Goal: Task Accomplishment & Management: Use online tool/utility

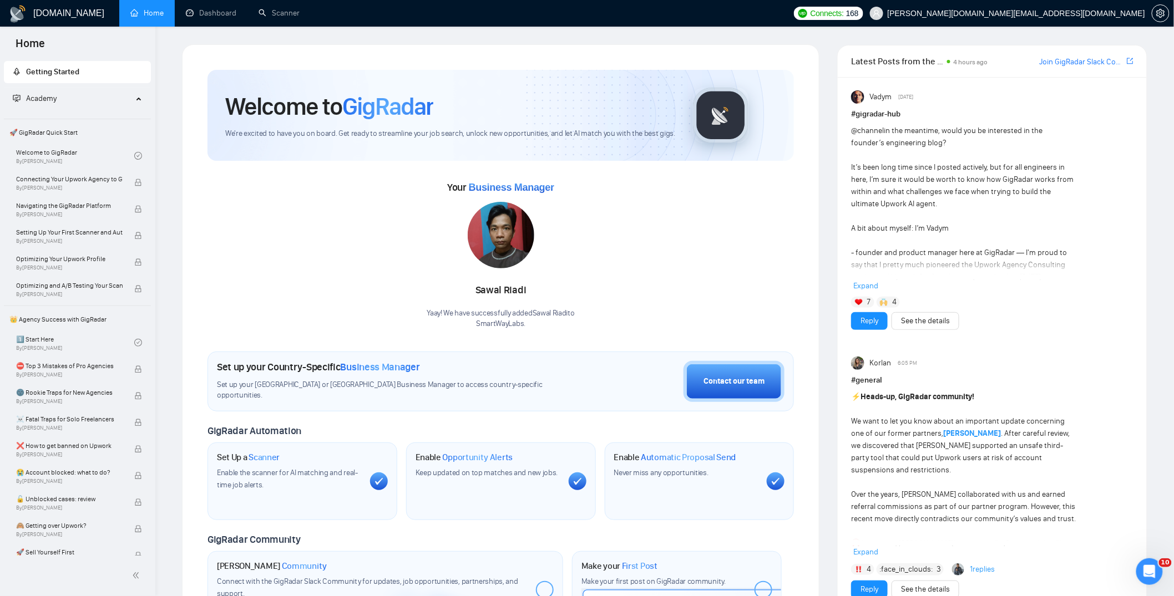
click at [221, 11] on link "Dashboard" at bounding box center [211, 12] width 50 height 9
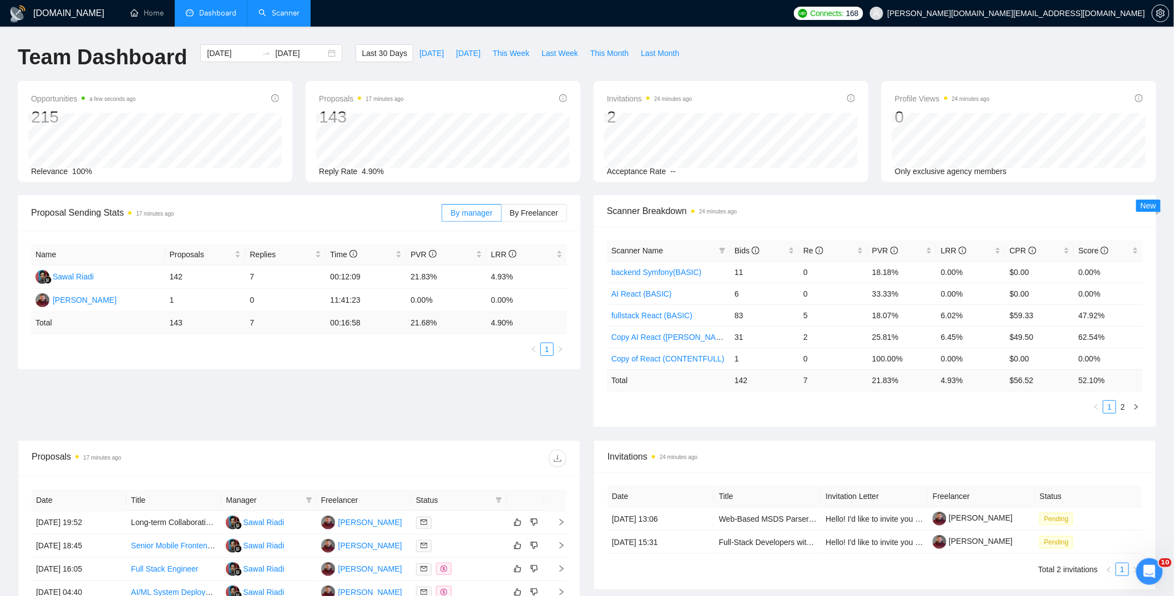
click at [282, 13] on link "Scanner" at bounding box center [279, 12] width 41 height 9
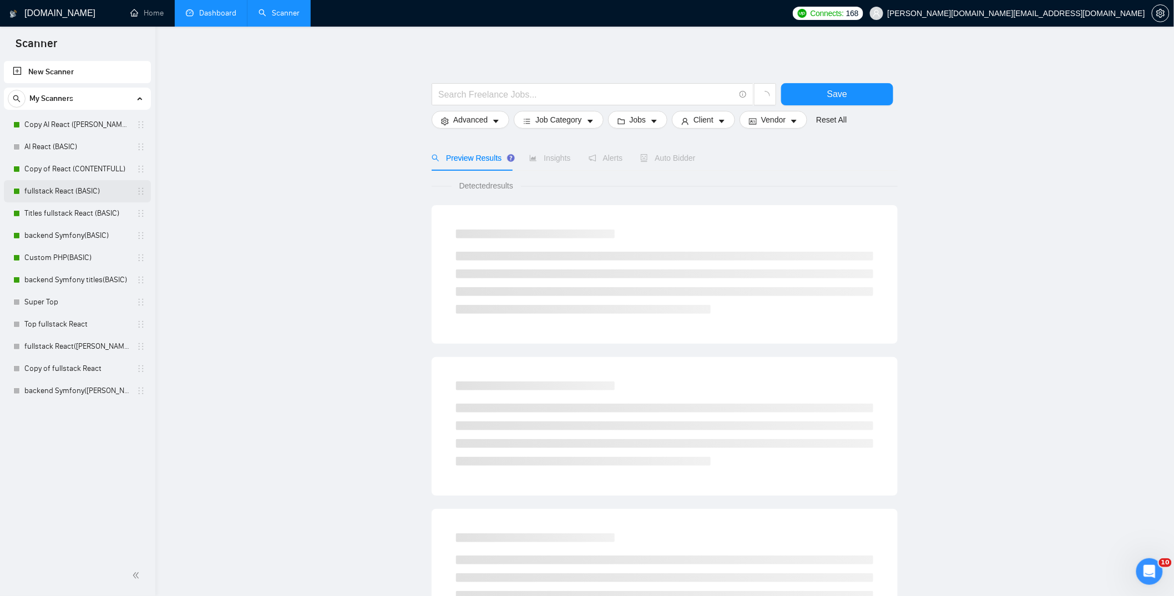
click at [59, 189] on link "fullstack React (BASIC)" at bounding box center [76, 191] width 105 height 22
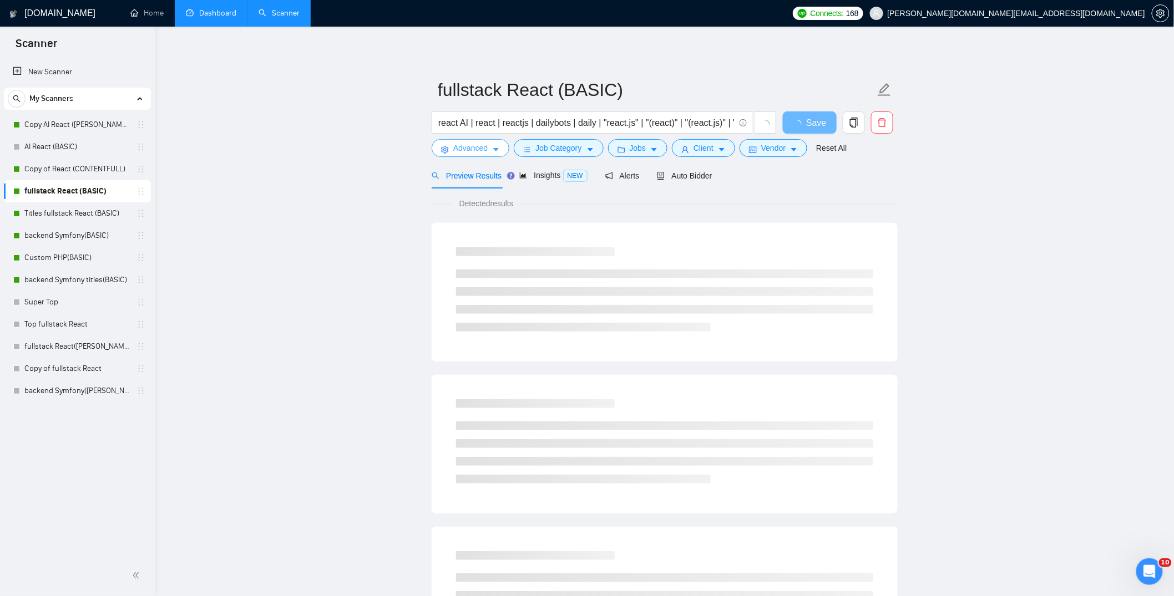
click at [469, 145] on span "Advanced" at bounding box center [470, 148] width 34 height 12
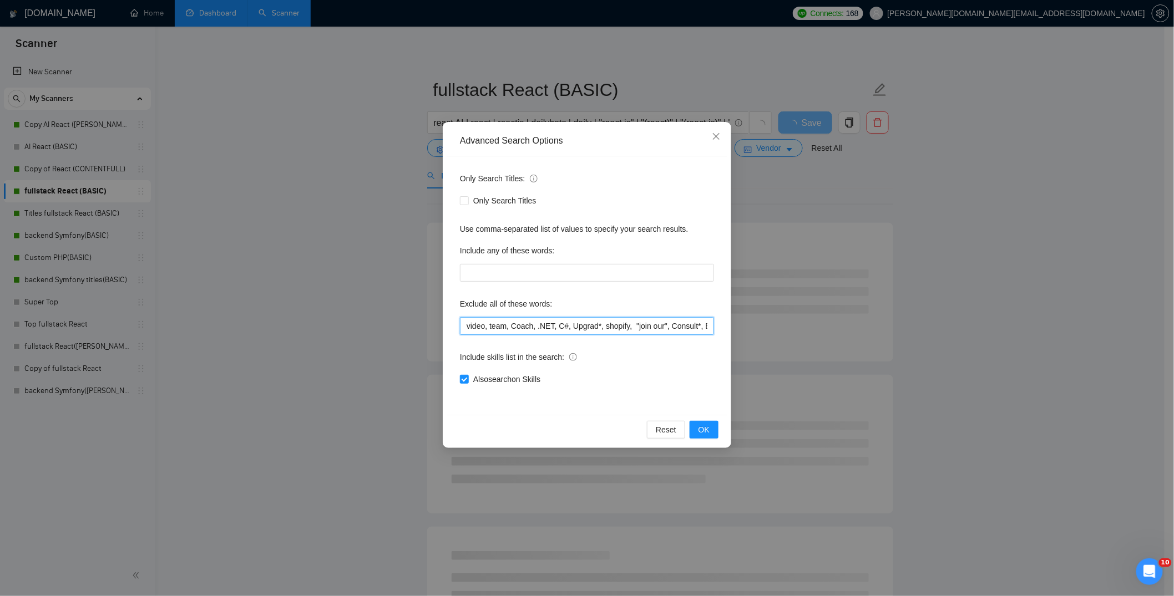
click at [644, 326] on input "video, team, Coach, .NET, C#, Upgrad*, shopify, "join our", Consult*, Blockchai…" at bounding box center [587, 326] width 254 height 18
drag, startPoint x: 654, startPoint y: 327, endPoint x: 715, endPoint y: 333, distance: 61.3
click at [715, 333] on div "Only Search Titles: Only Search Titles Use comma-separated list of values to sp…" at bounding box center [587, 285] width 281 height 259
click at [694, 327] on input "video, team, Coach, .NET, C#, Upgrad*, shopify, "join our", Consult*, Blockchai…" at bounding box center [587, 326] width 254 height 18
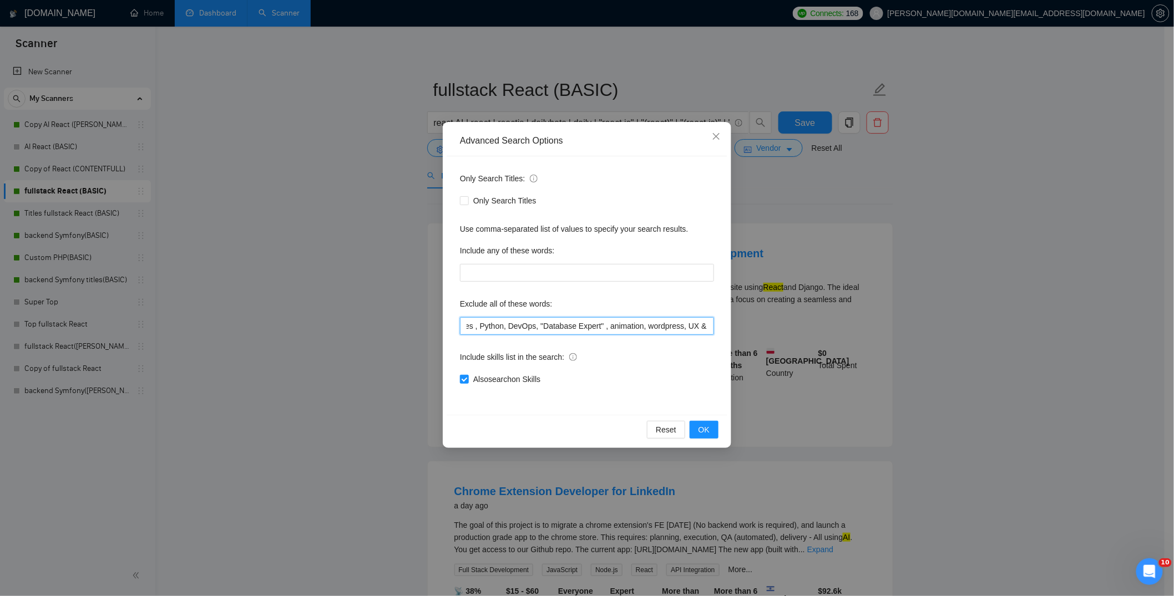
scroll to position [0, 425]
drag, startPoint x: 691, startPoint y: 328, endPoint x: 503, endPoint y: 325, distance: 188.1
click at [488, 324] on input "video, team, Coach, .NET, C#, Upgrad*, shopify, "join our", Consult*, Blockchai…" at bounding box center [587, 326] width 254 height 18
click at [513, 326] on input "video, team, Coach, .NET, C#, Upgrad*, shopify, "join our", Consult*, Blockchai…" at bounding box center [587, 326] width 254 height 18
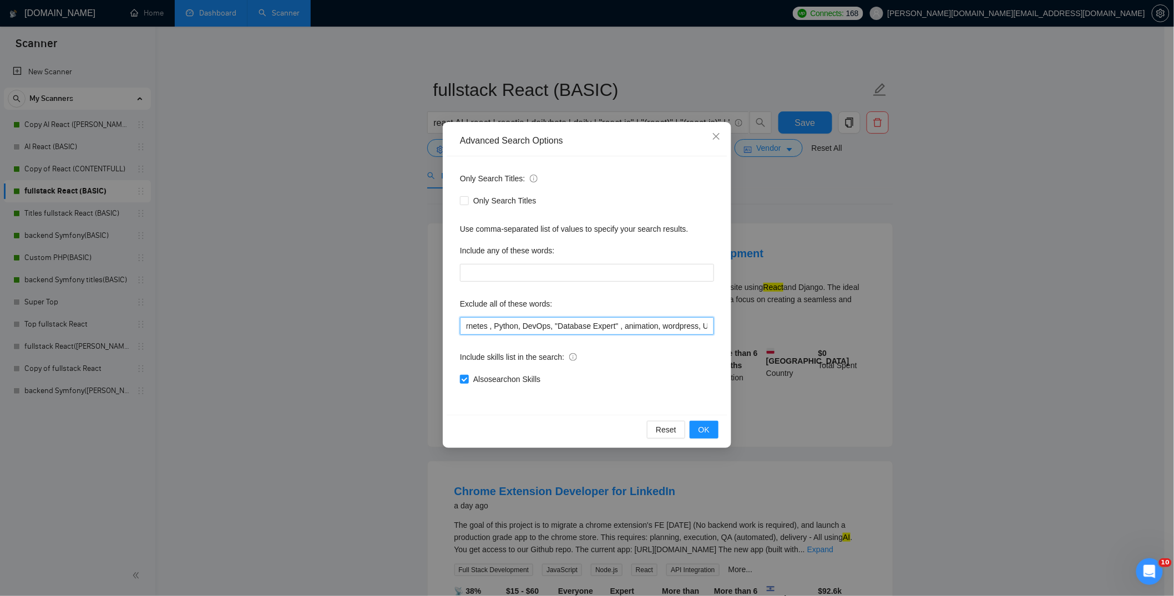
click at [500, 327] on input "video, team, Coach, .NET, C#, Upgrad*, shopify, "join our", Consult*, Blockchai…" at bounding box center [587, 326] width 254 height 18
drag, startPoint x: 491, startPoint y: 327, endPoint x: 450, endPoint y: 330, distance: 41.2
click at [452, 327] on div "Only Search Titles: Only Search Titles Use comma-separated list of values to sp…" at bounding box center [587, 285] width 281 height 259
click at [636, 353] on div "Include skills list in the search:" at bounding box center [587, 359] width 254 height 22
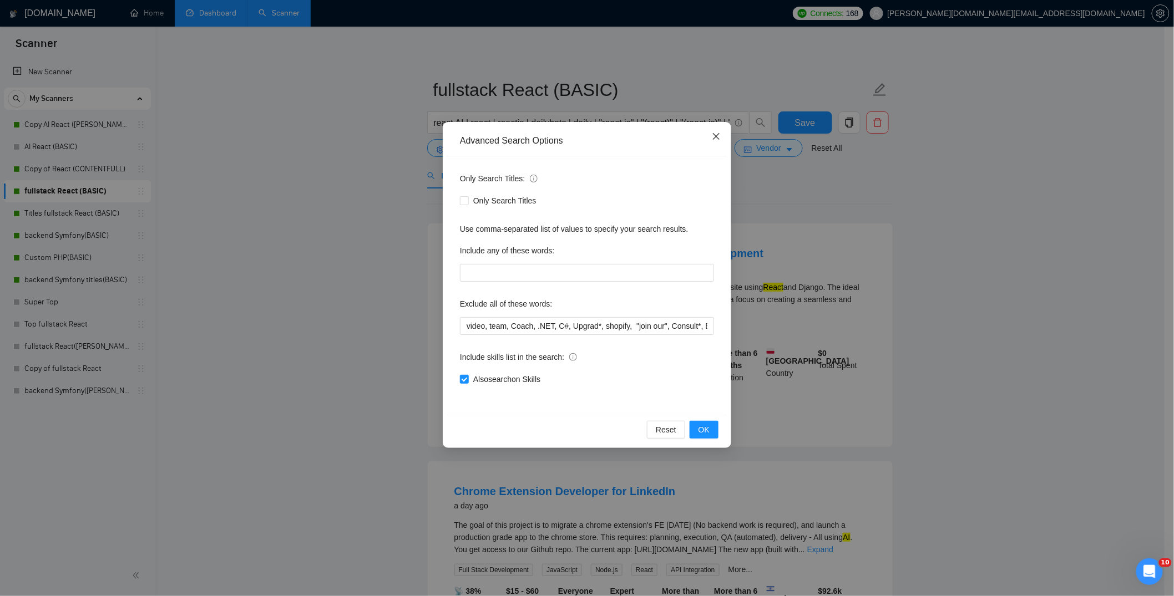
click at [718, 137] on icon "close" at bounding box center [716, 136] width 9 height 9
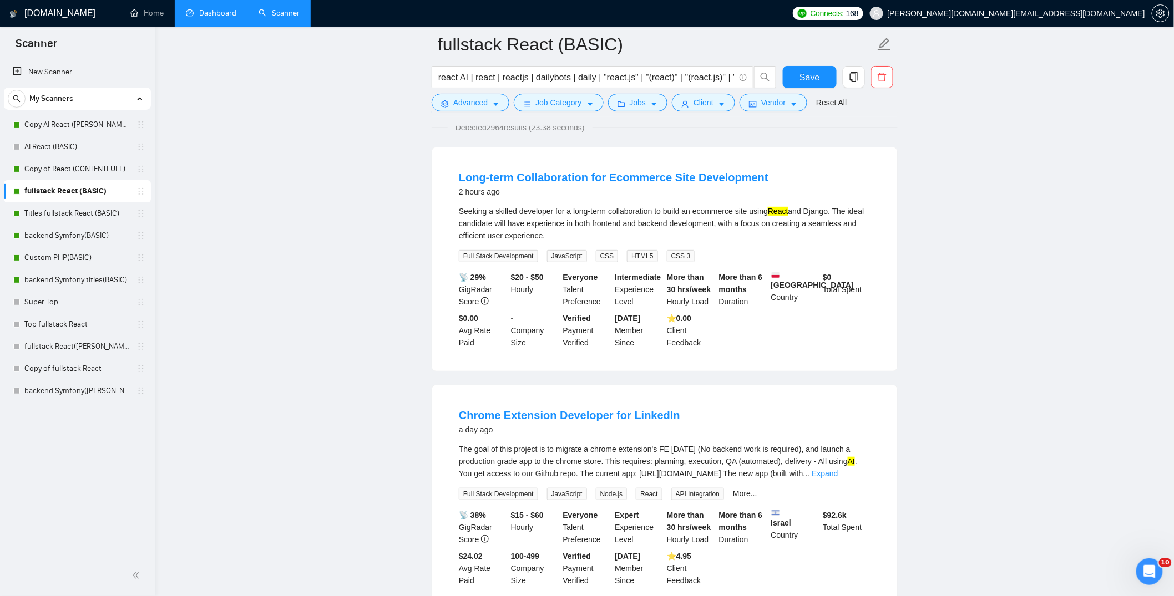
scroll to position [200, 0]
